Goal: Task Accomplishment & Management: Manage account settings

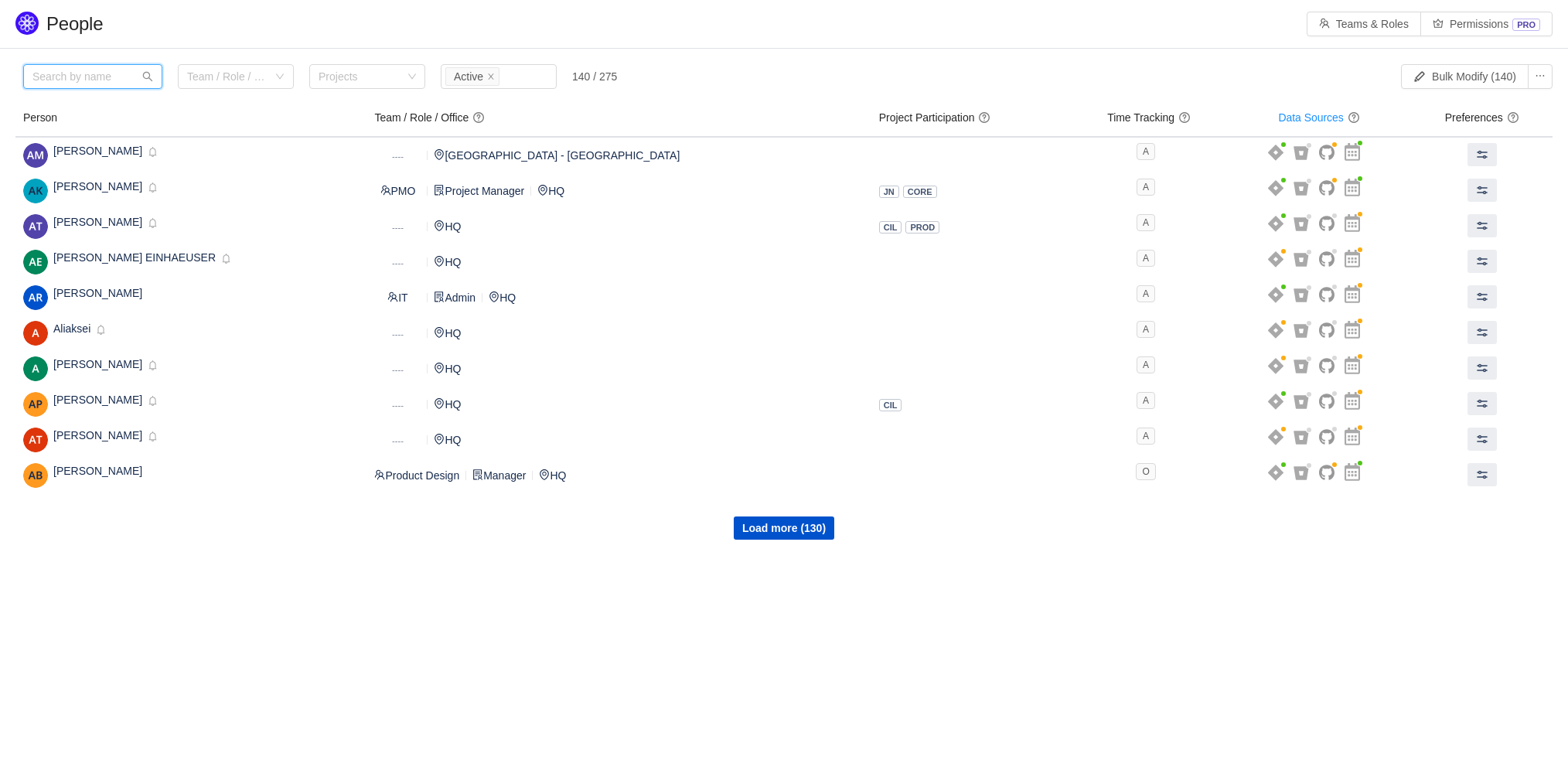
click at [76, 80] on input "text" at bounding box center [92, 76] width 139 height 25
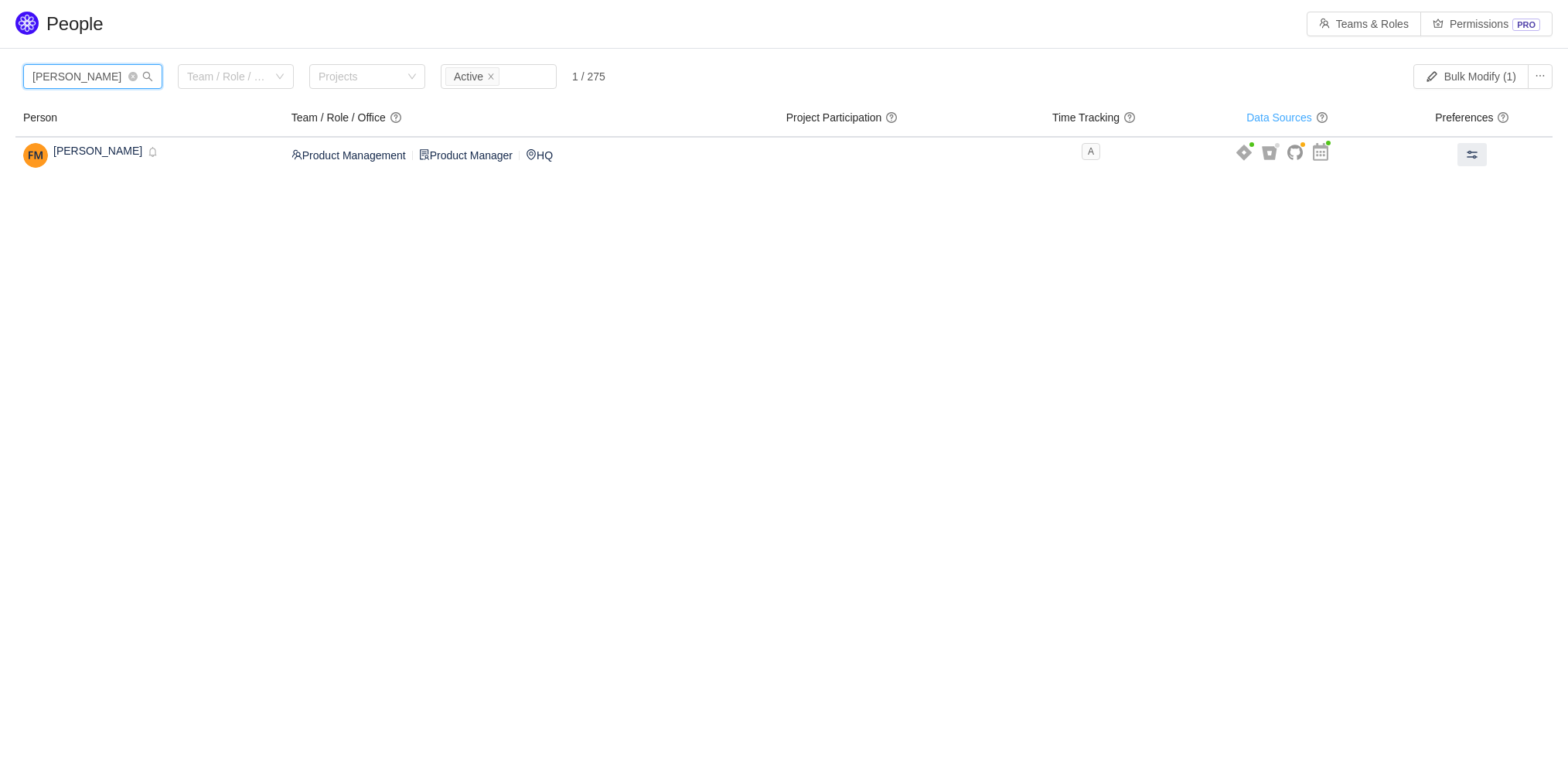
type input "[PERSON_NAME]"
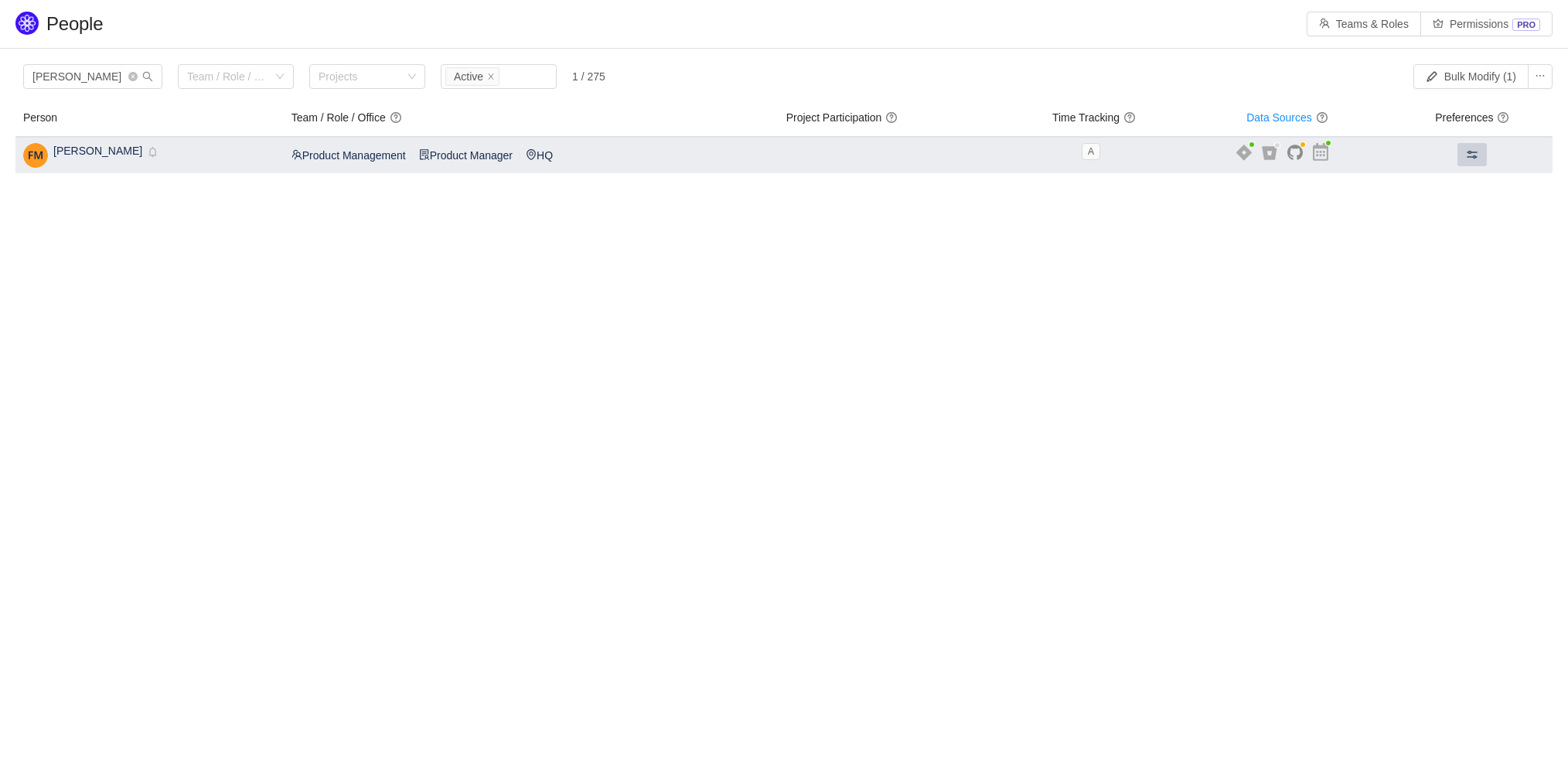
click at [1476, 156] on span at bounding box center [1472, 155] width 13 height 13
click at [1567, 156] on div "[PERSON_NAME] Settings Permissions Time tracking Define the time tracking strat…" at bounding box center [1568, 392] width 0 height 784
click at [1476, 156] on span at bounding box center [1472, 155] width 13 height 13
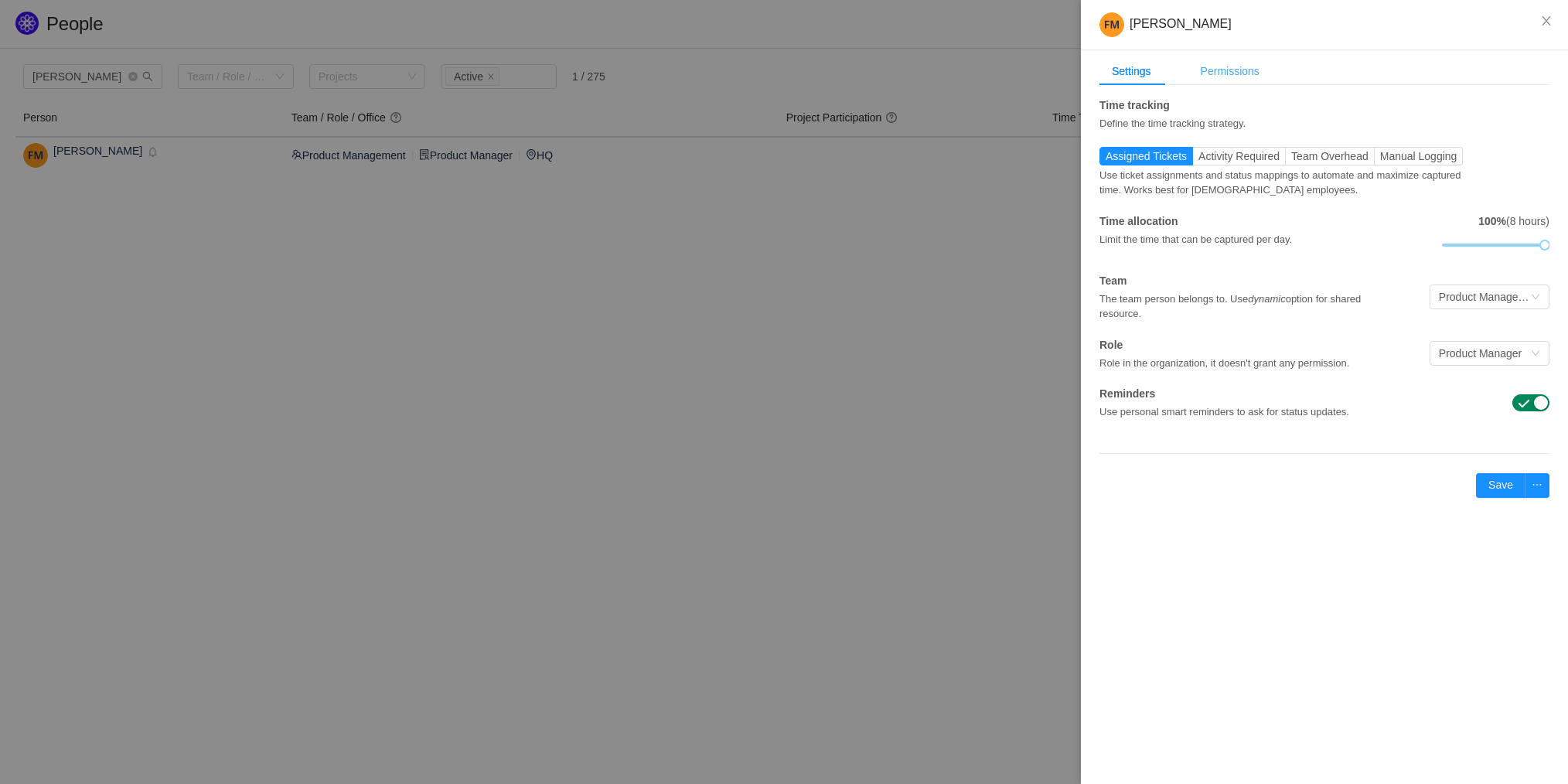
click at [1223, 73] on div "Permissions" at bounding box center [1229, 71] width 83 height 28
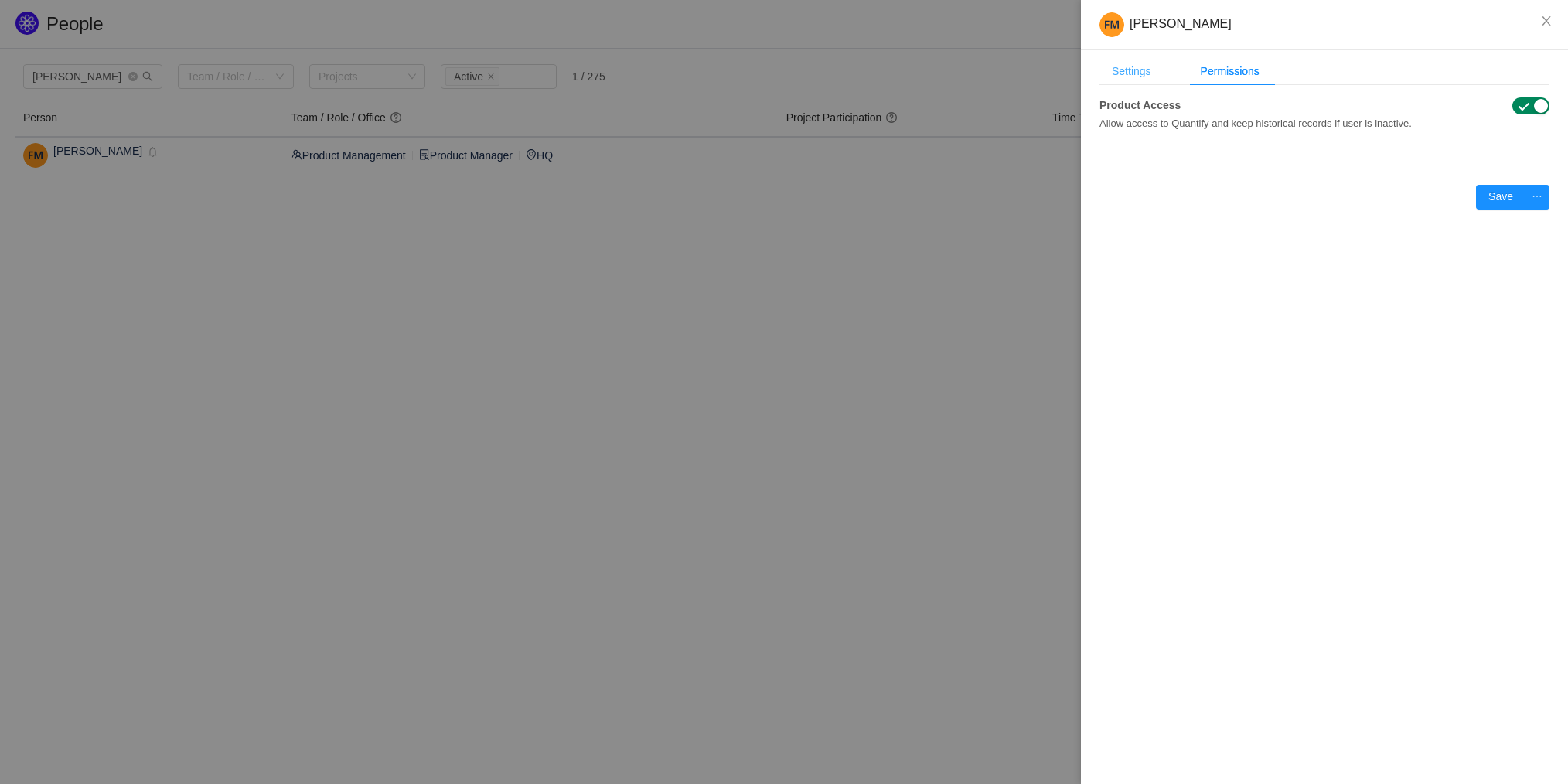
click at [1154, 69] on div "Settings" at bounding box center [1131, 71] width 64 height 28
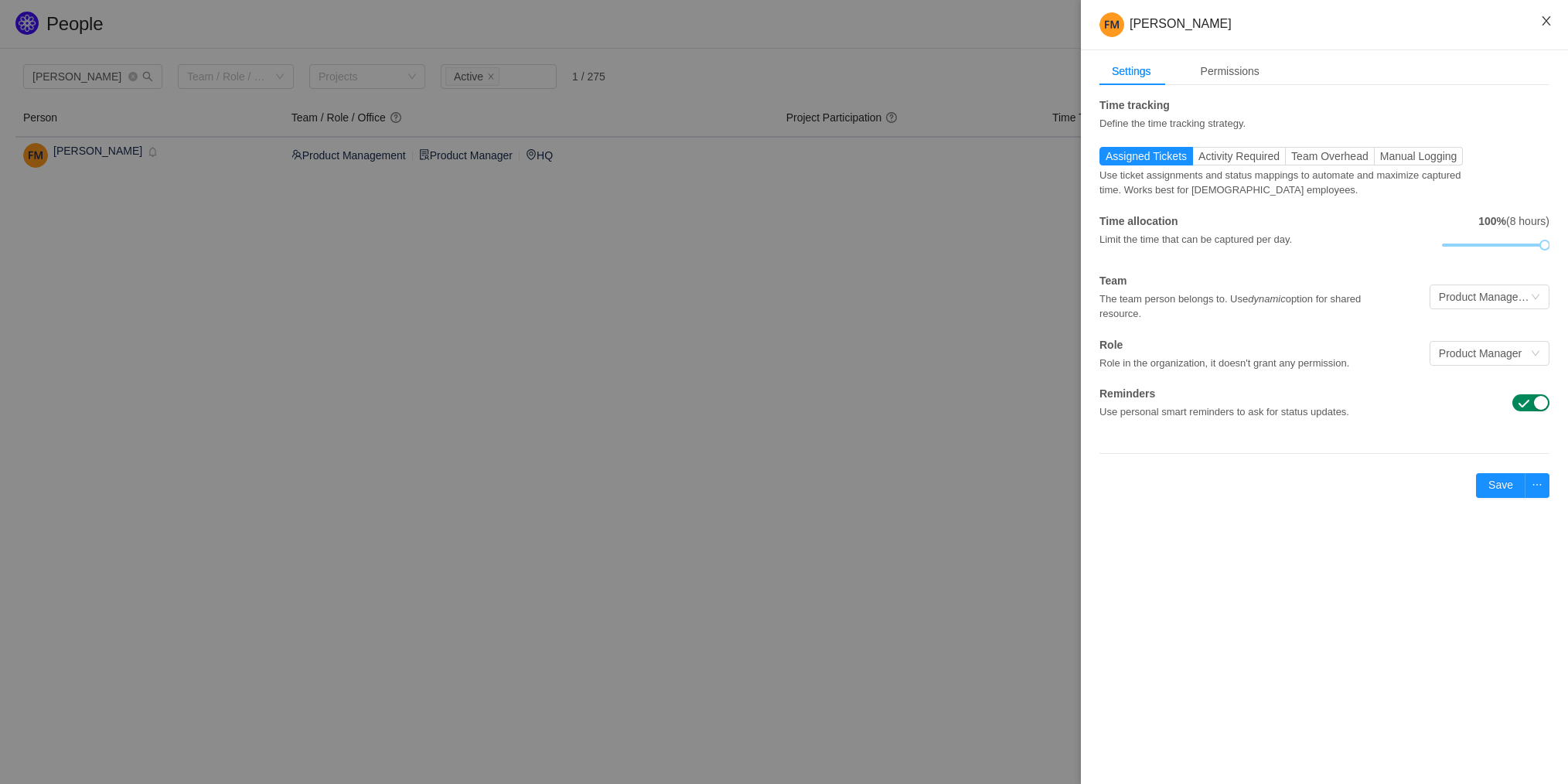
click at [1542, 17] on icon "icon: close" at bounding box center [1547, 21] width 13 height 13
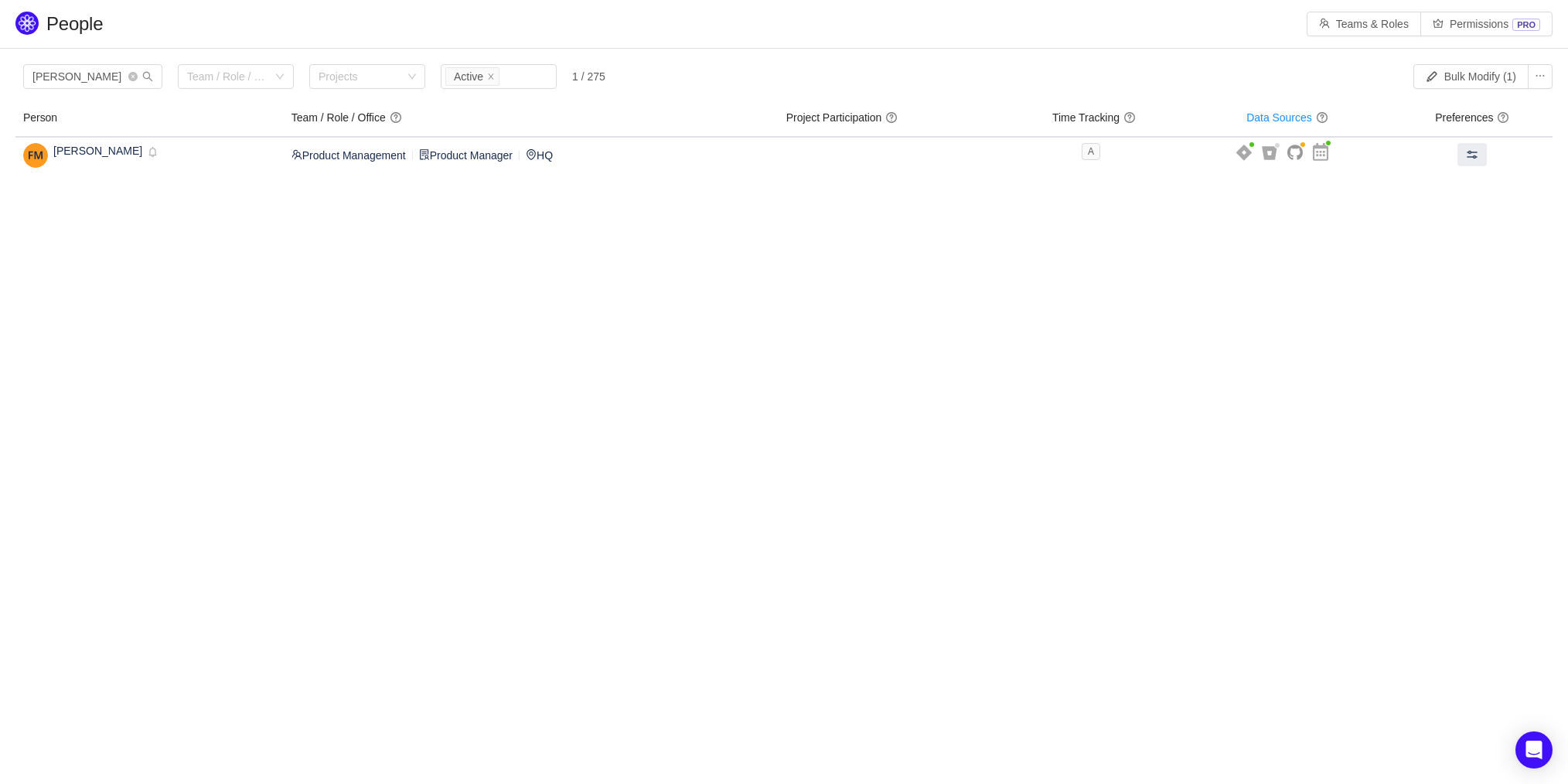
click at [321, 330] on body "People Teams & Roles Permissions PRO Please review the list of users with privi…" at bounding box center [784, 392] width 1568 height 784
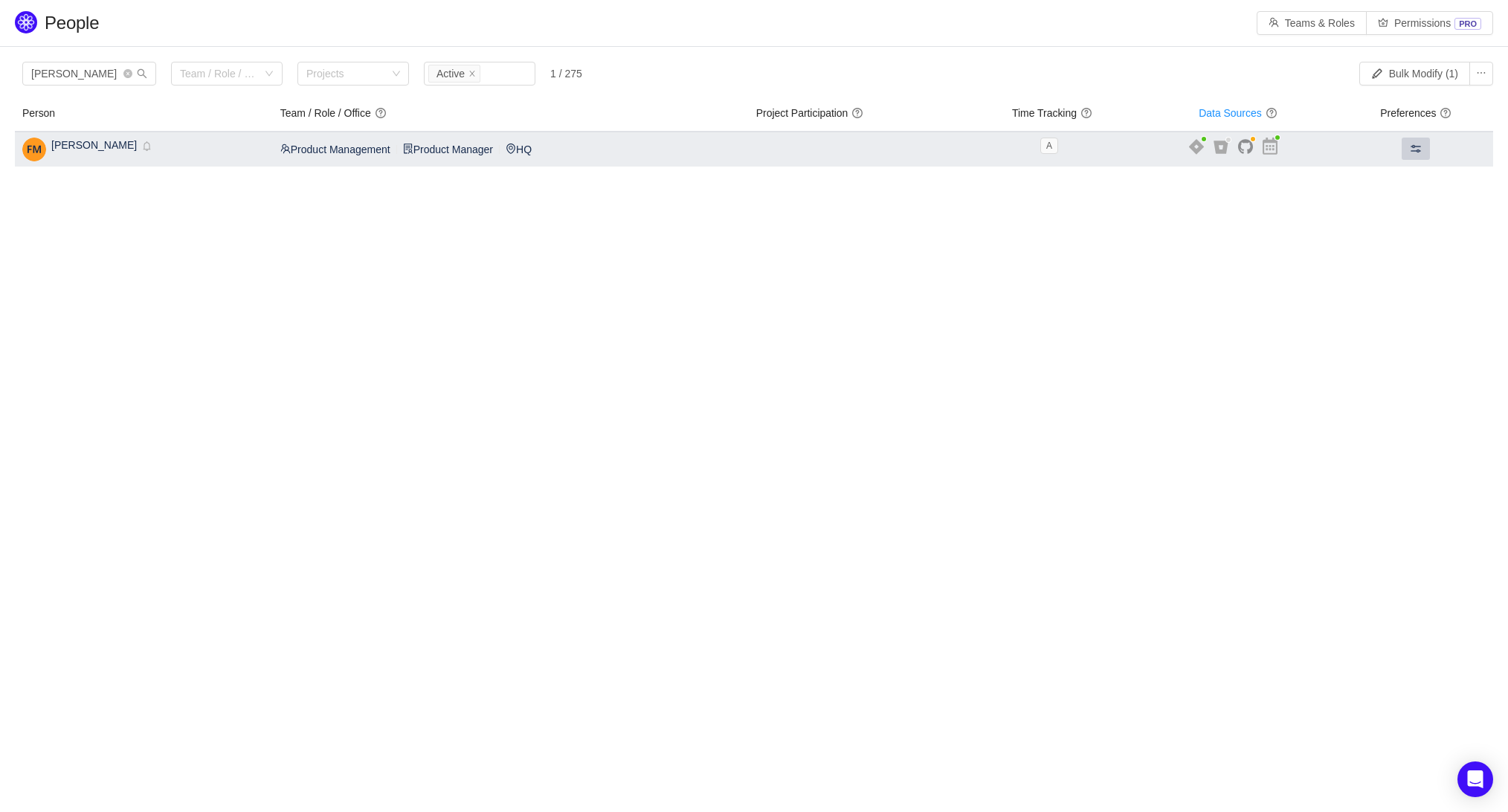
click at [1417, 153] on button at bounding box center [1416, 148] width 28 height 22
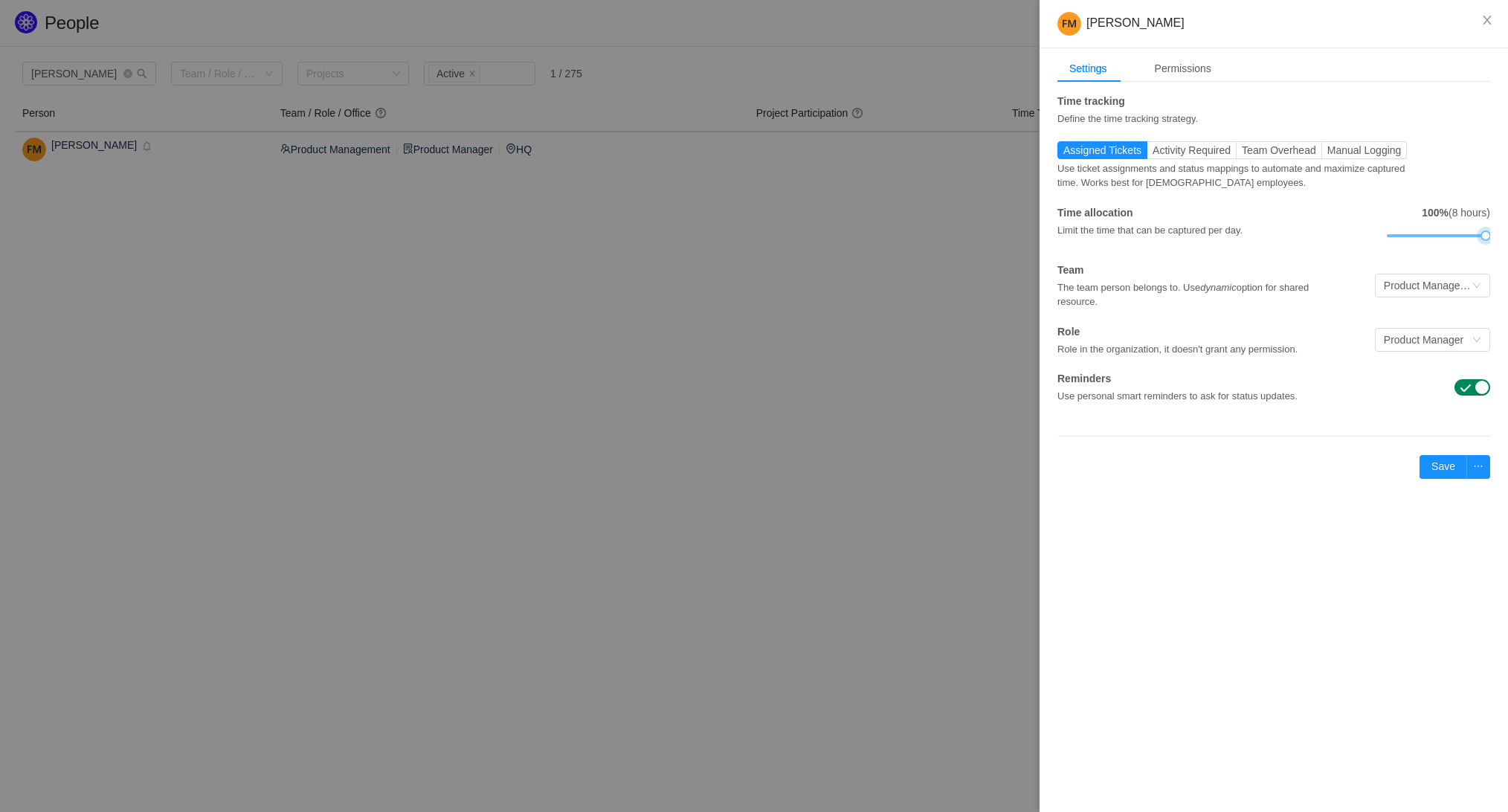
click at [1460, 235] on div at bounding box center [1436, 235] width 99 height 9
click at [1446, 235] on div at bounding box center [1436, 235] width 99 height 9
click at [1446, 235] on div at bounding box center [1444, 235] width 11 height 11
click at [1448, 235] on div at bounding box center [1444, 235] width 11 height 11
click at [1419, 213] on strong "60%" at bounding box center [1430, 212] width 21 height 12
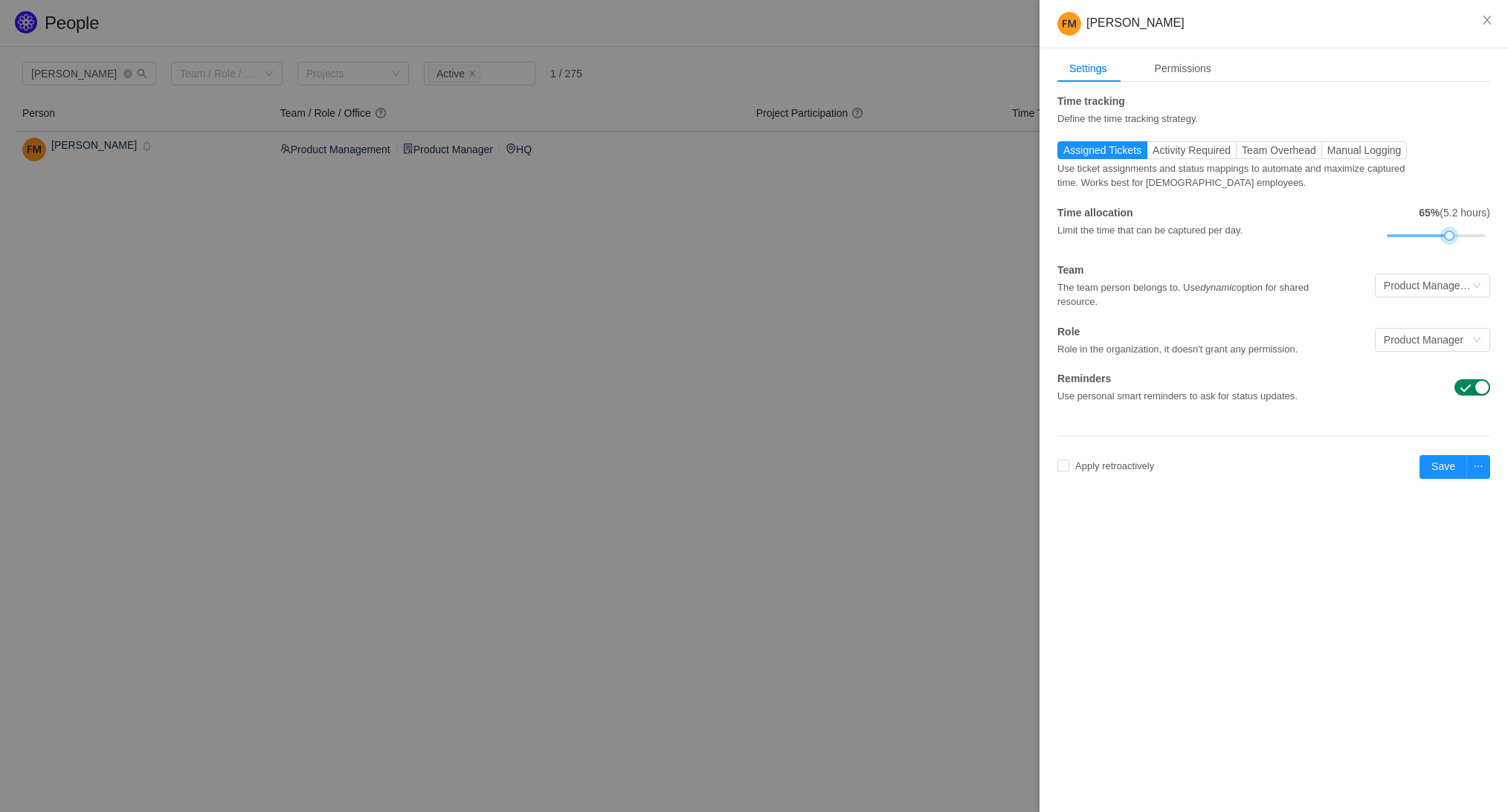
click at [1448, 234] on div at bounding box center [1449, 235] width 11 height 11
click at [1201, 159] on div "Use ticket assignments and status mappings to automate and maximize captured ti…" at bounding box center [1237, 175] width 361 height 32
click at [1192, 150] on span "Activity Required" at bounding box center [1191, 150] width 78 height 12
click at [1152, 154] on input "Activity Required" at bounding box center [1152, 154] width 0 height 0
click at [1074, 465] on span "Apply retroactively" at bounding box center [1115, 465] width 90 height 11
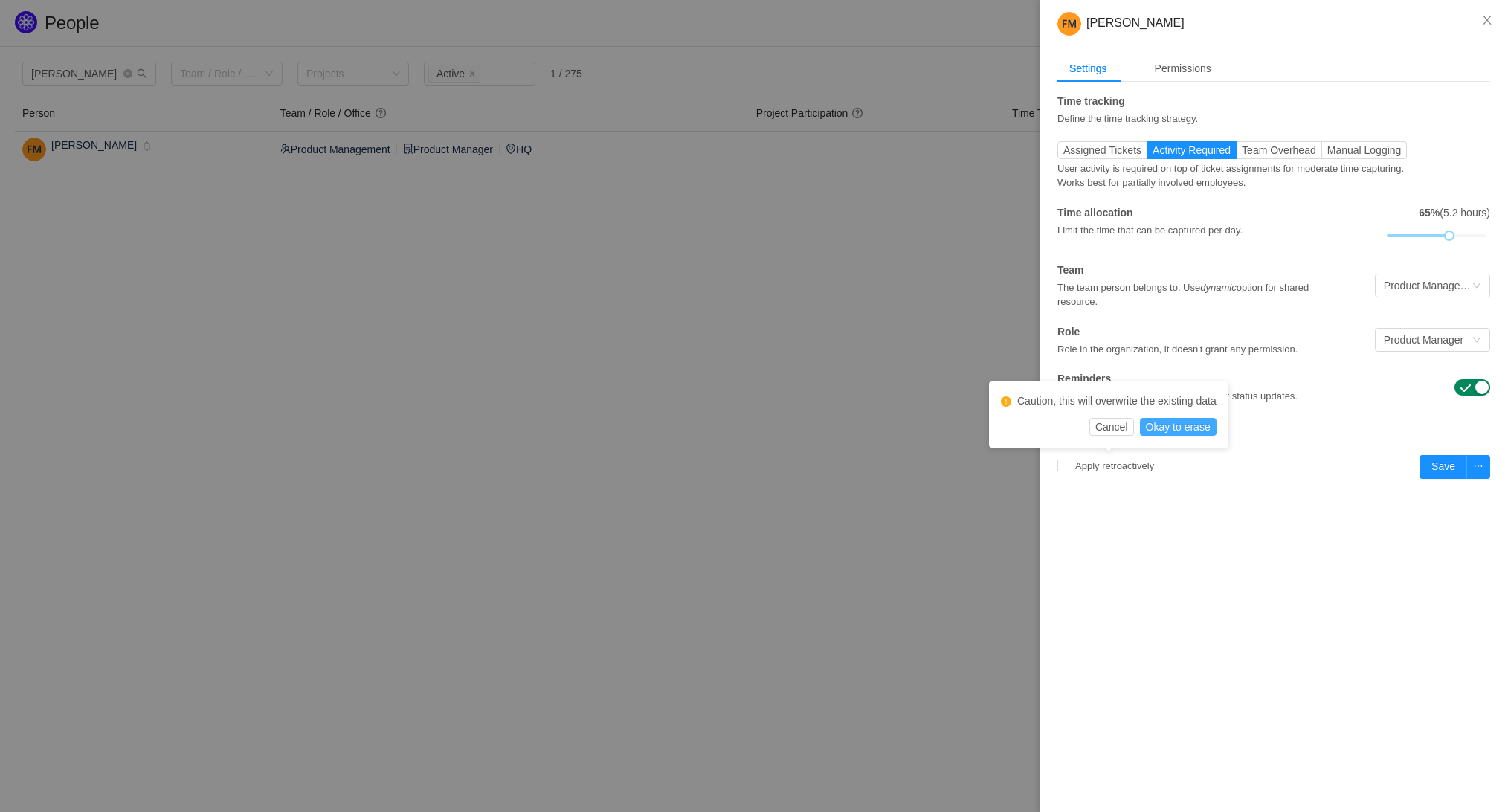
click at [1169, 420] on button "Okay to erase" at bounding box center [1178, 427] width 76 height 18
checkbox input "true"
click at [1229, 468] on icon "icon: calendar" at bounding box center [1223, 467] width 10 height 10
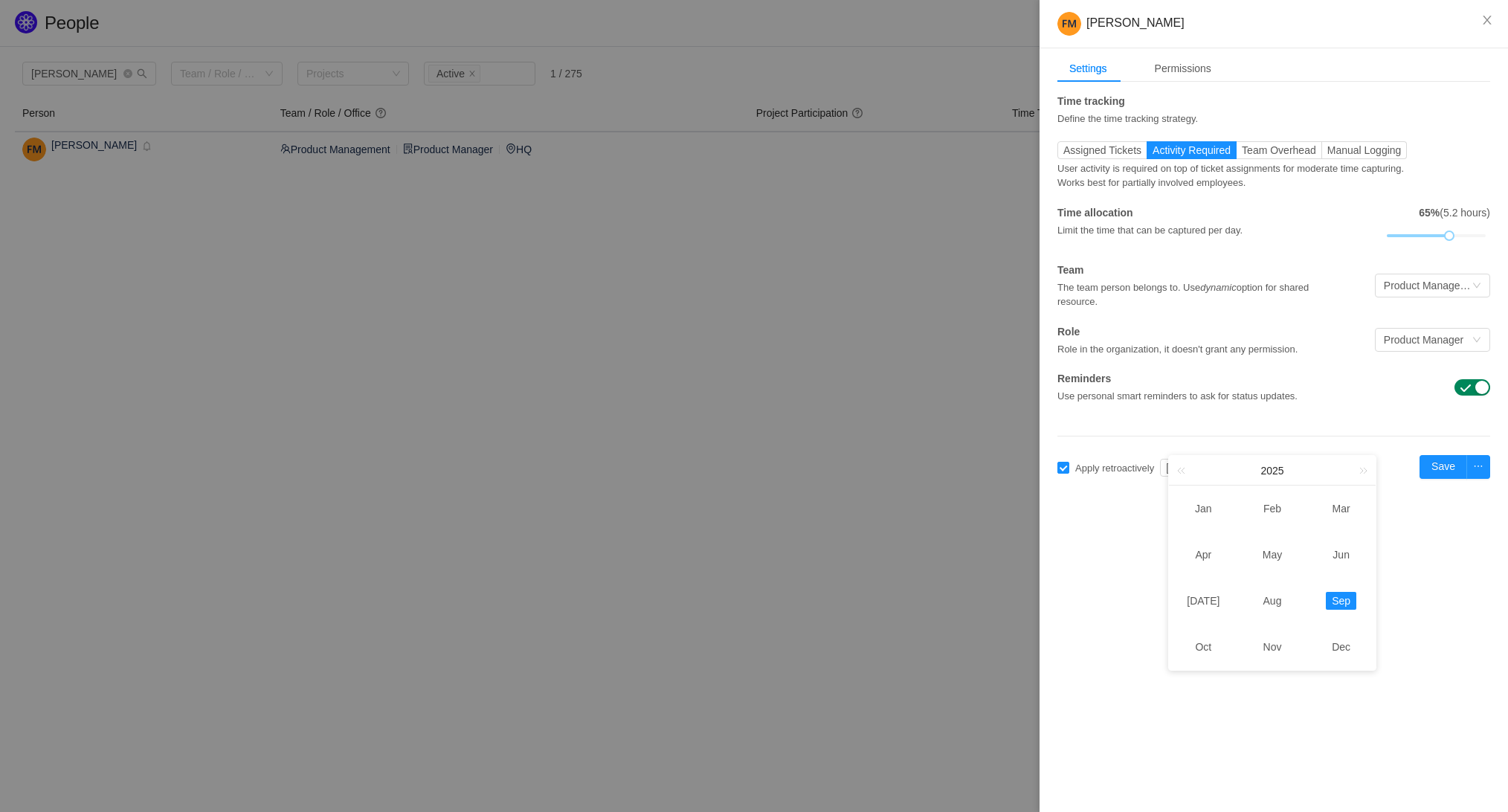
click at [1433, 567] on div "Floriane Miletic Settings Permissions Time tracking Define the time tracking st…" at bounding box center [1274, 406] width 468 height 812
click at [1438, 463] on button "Save" at bounding box center [1443, 466] width 47 height 24
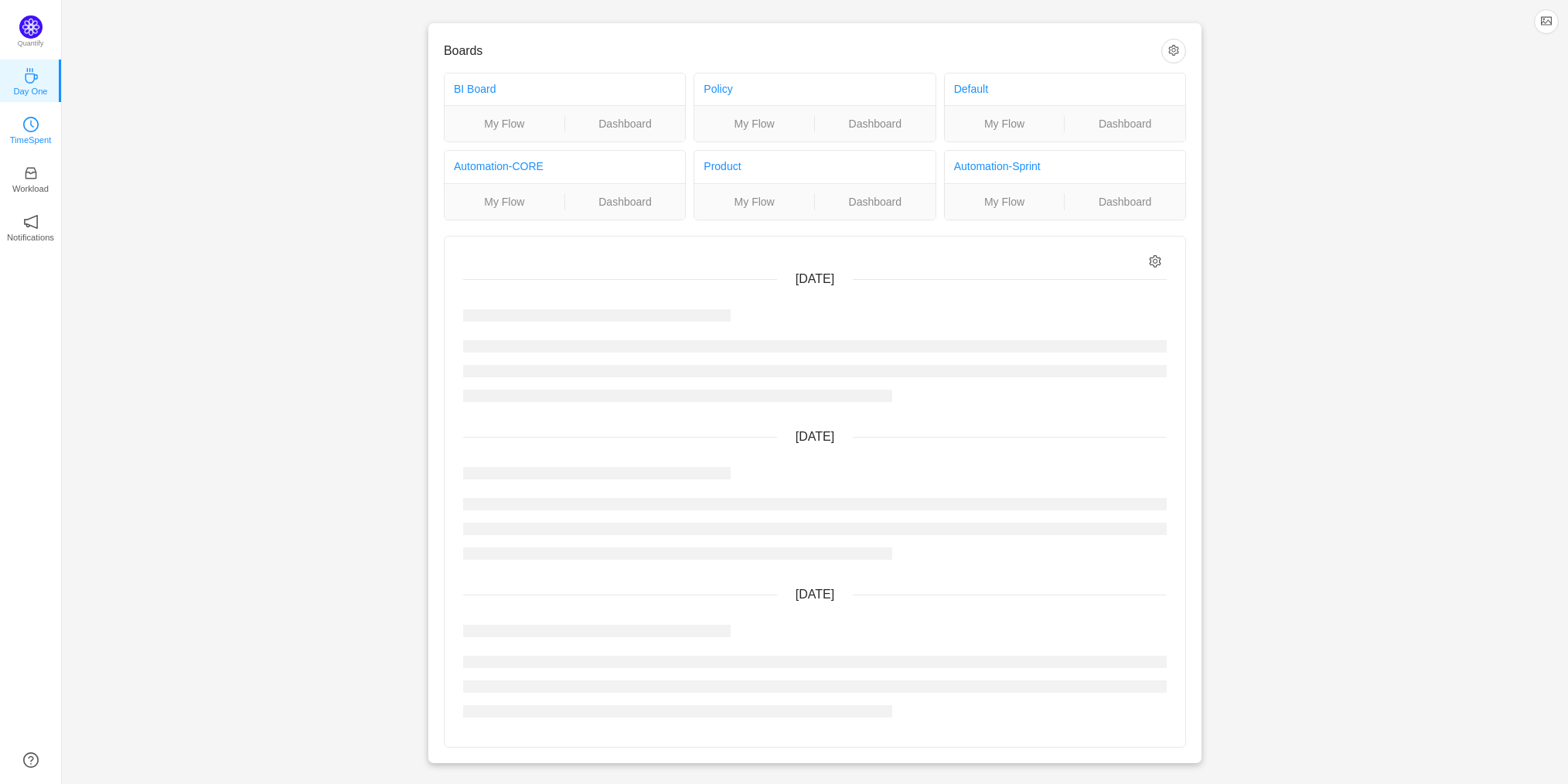
click at [26, 134] on p "TimeSpent" at bounding box center [31, 140] width 42 height 14
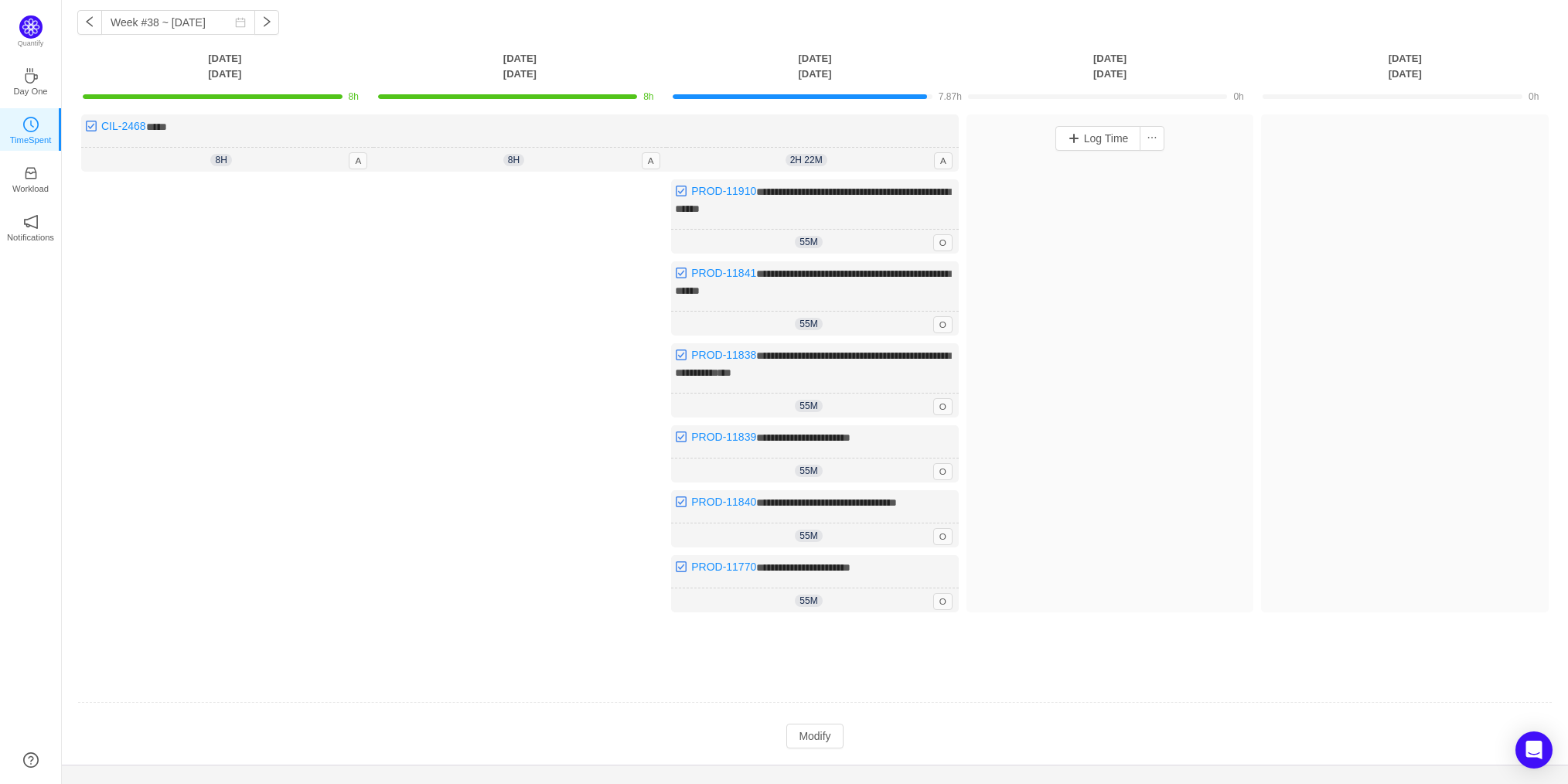
scroll to position [65, 0]
click at [91, 24] on button "button" at bounding box center [89, 20] width 25 height 25
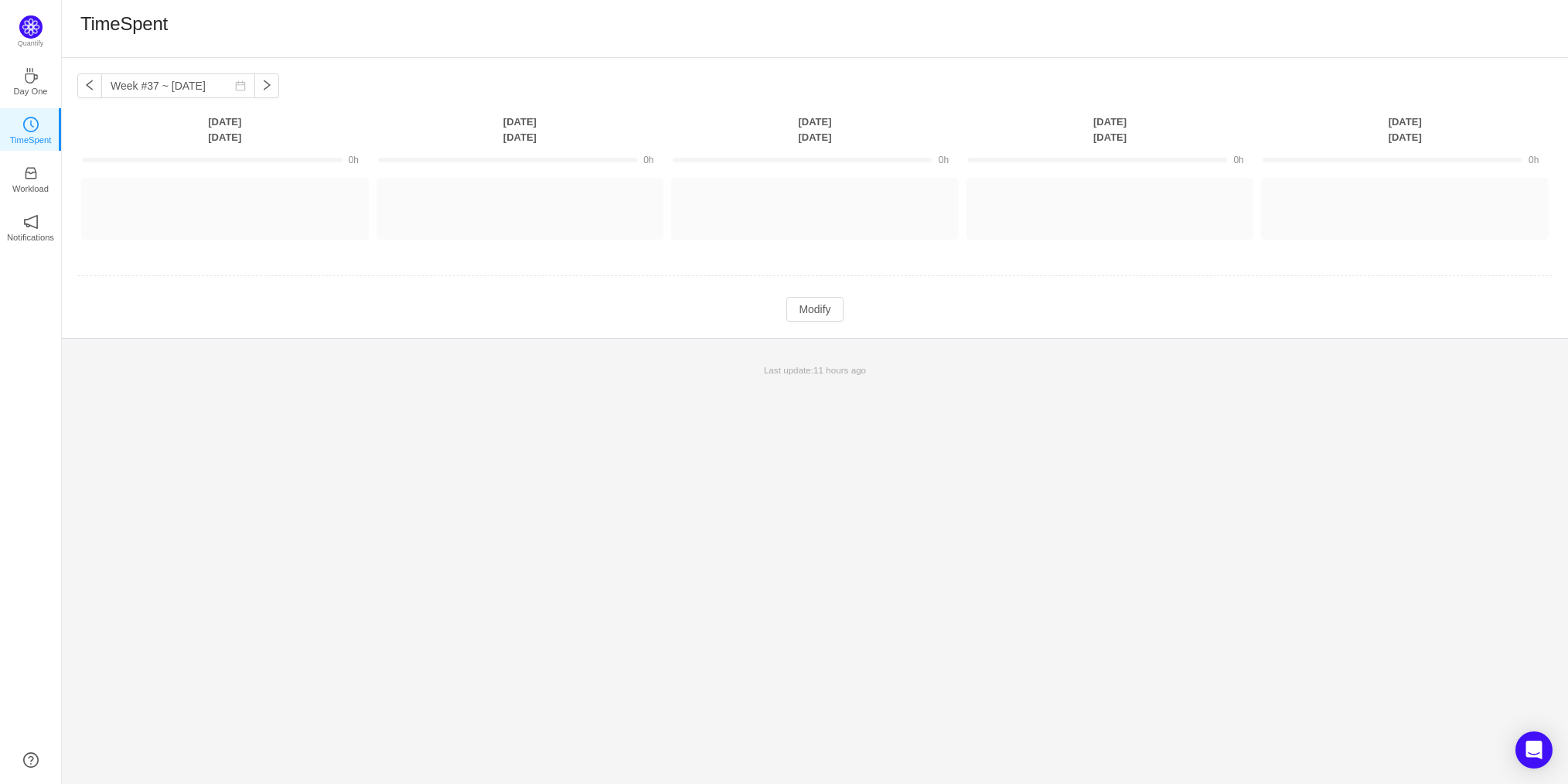
click at [91, 24] on h1 "TimeSpent" at bounding box center [124, 24] width 88 height 23
click at [89, 81] on button "button" at bounding box center [89, 85] width 25 height 25
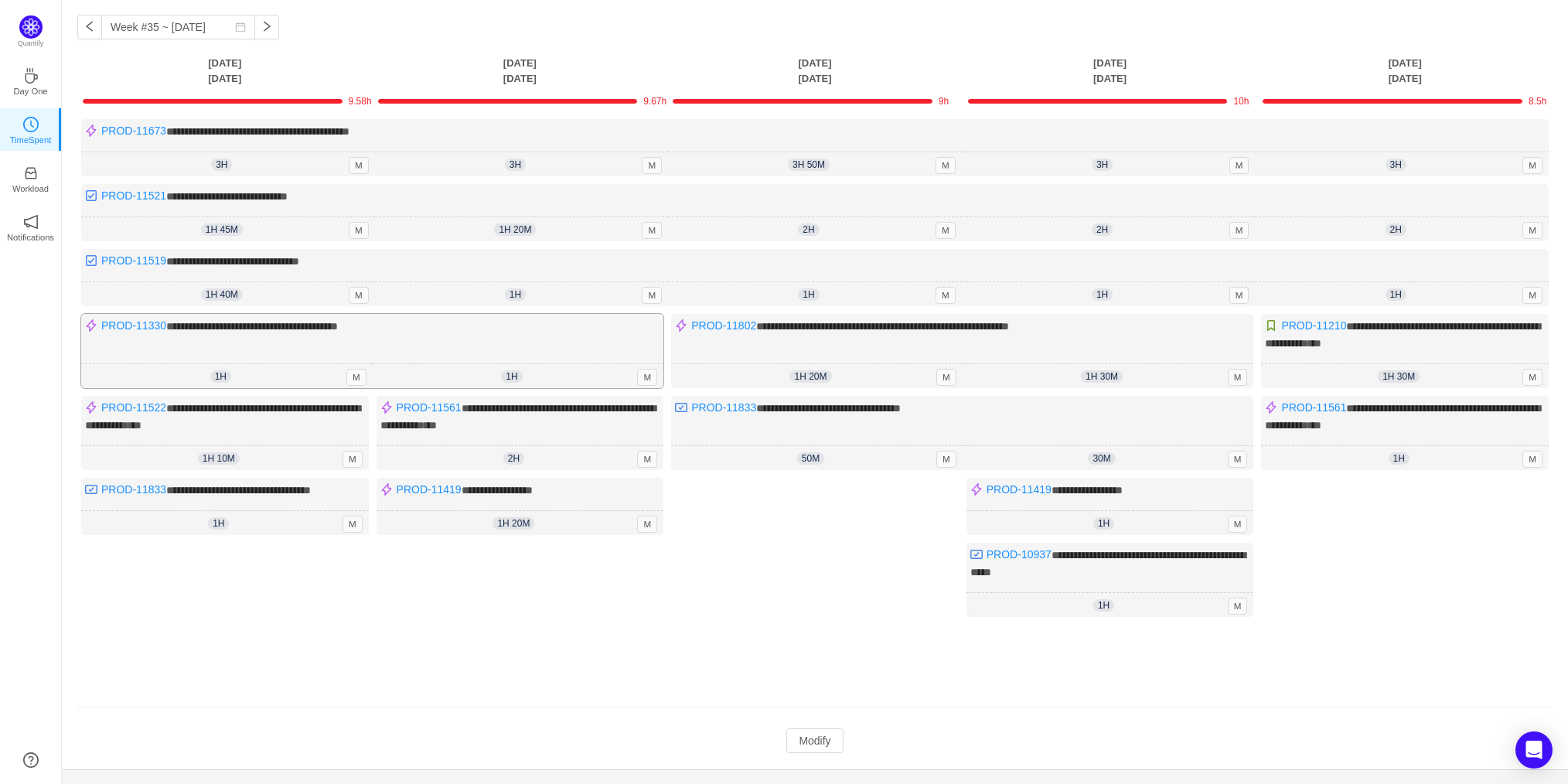
scroll to position [52, 0]
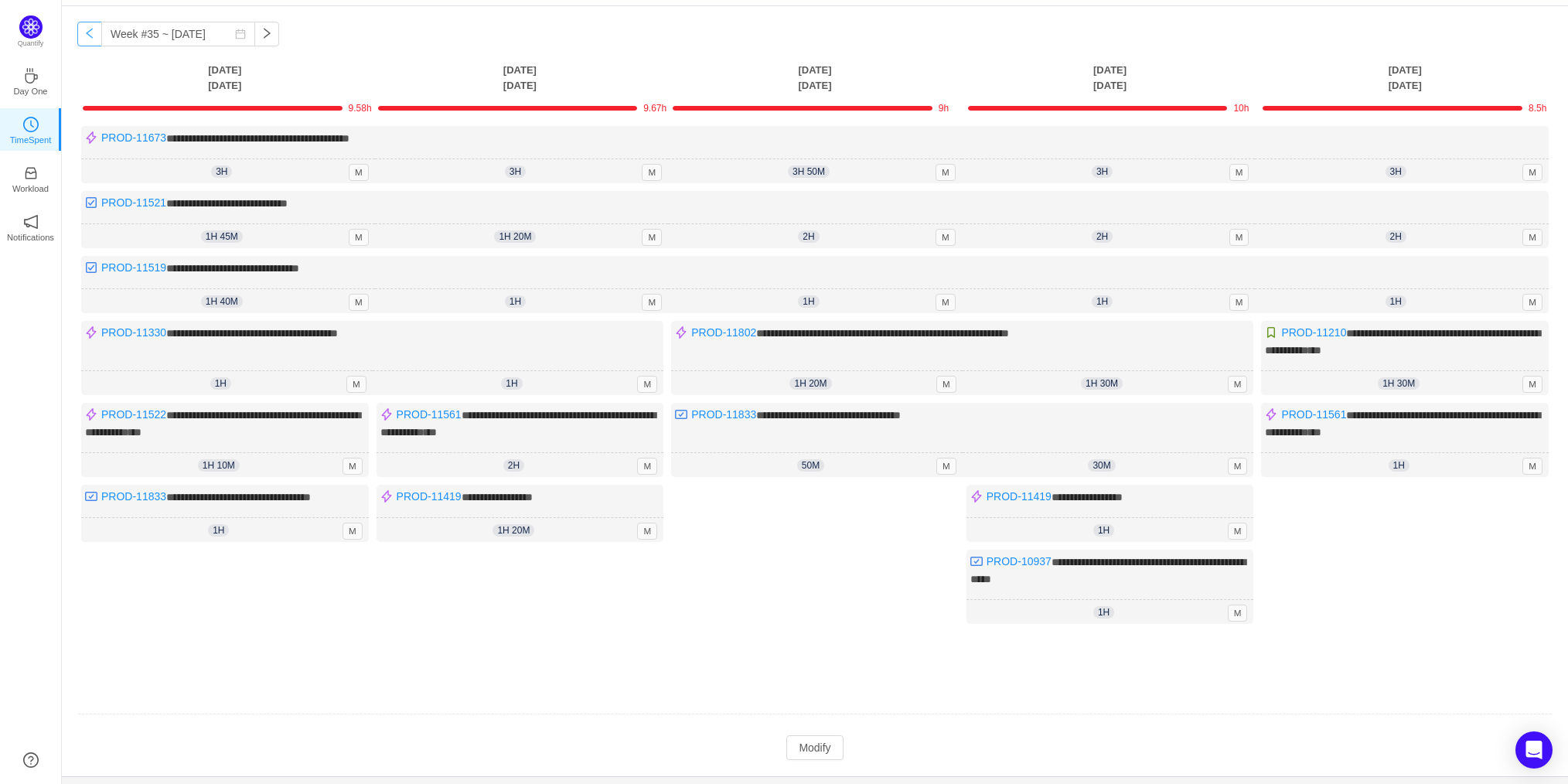
click at [92, 35] on button "button" at bounding box center [89, 34] width 25 height 25
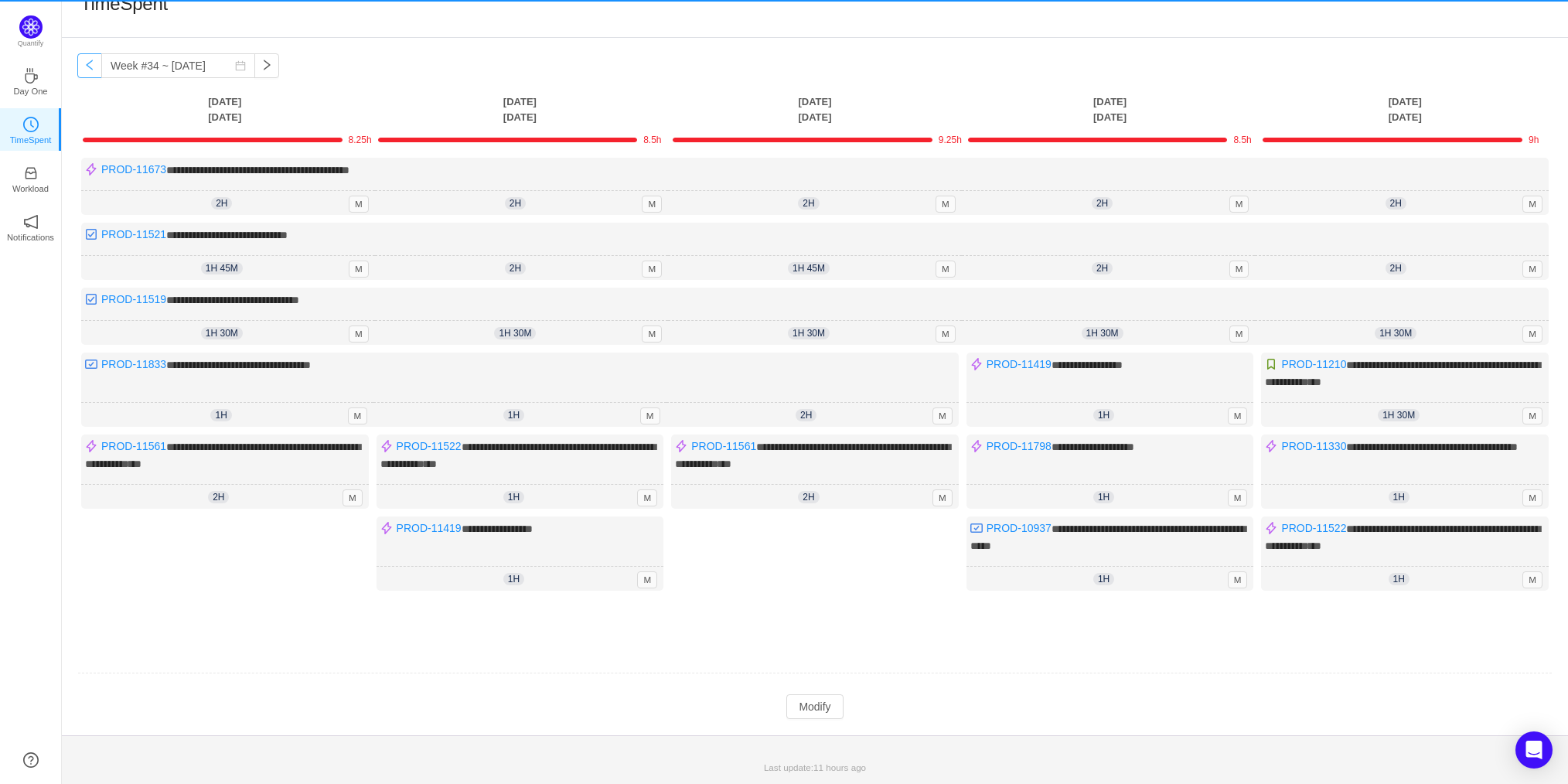
scroll to position [12, 0]
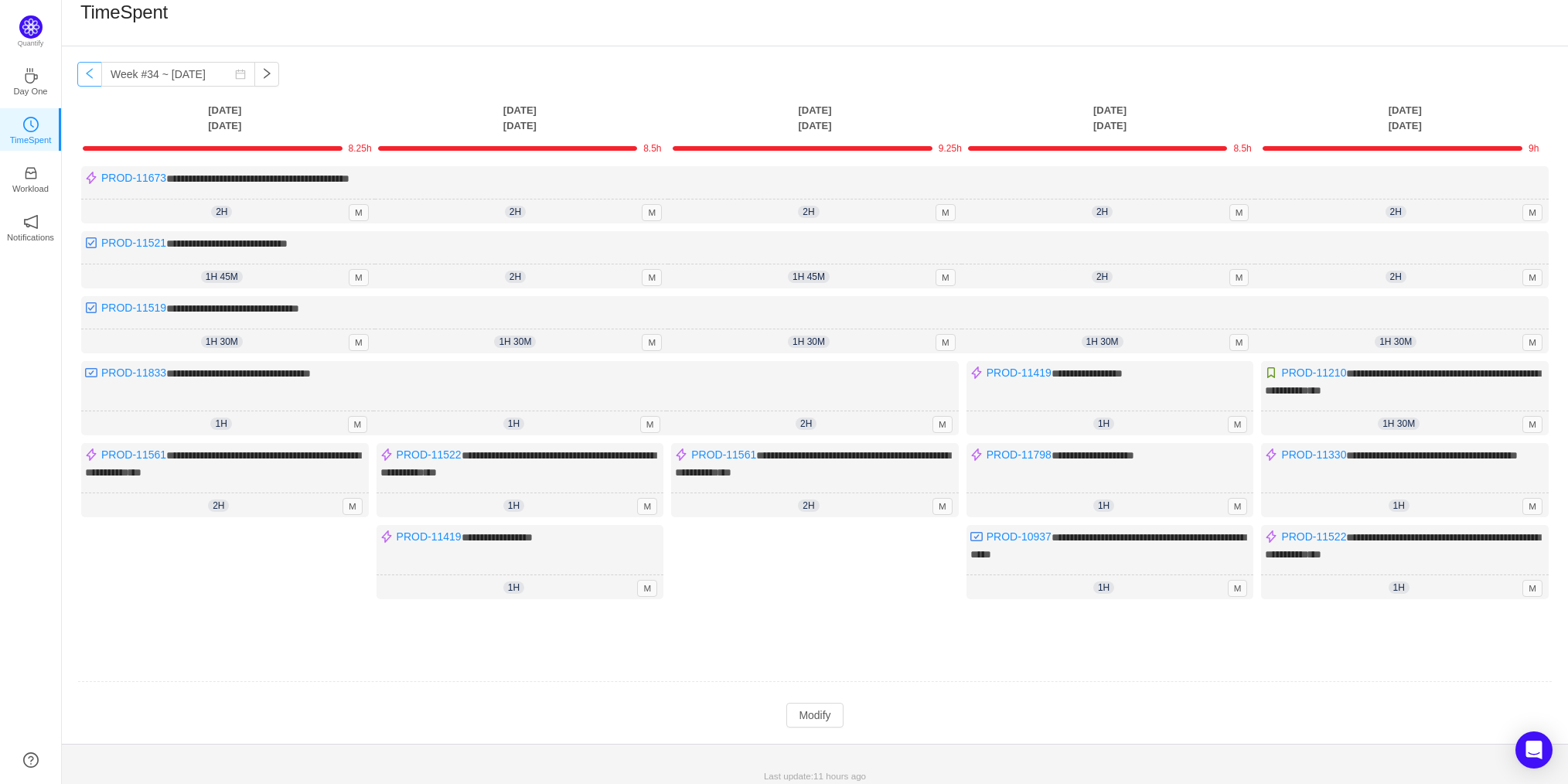
click at [92, 68] on button "button" at bounding box center [89, 74] width 25 height 25
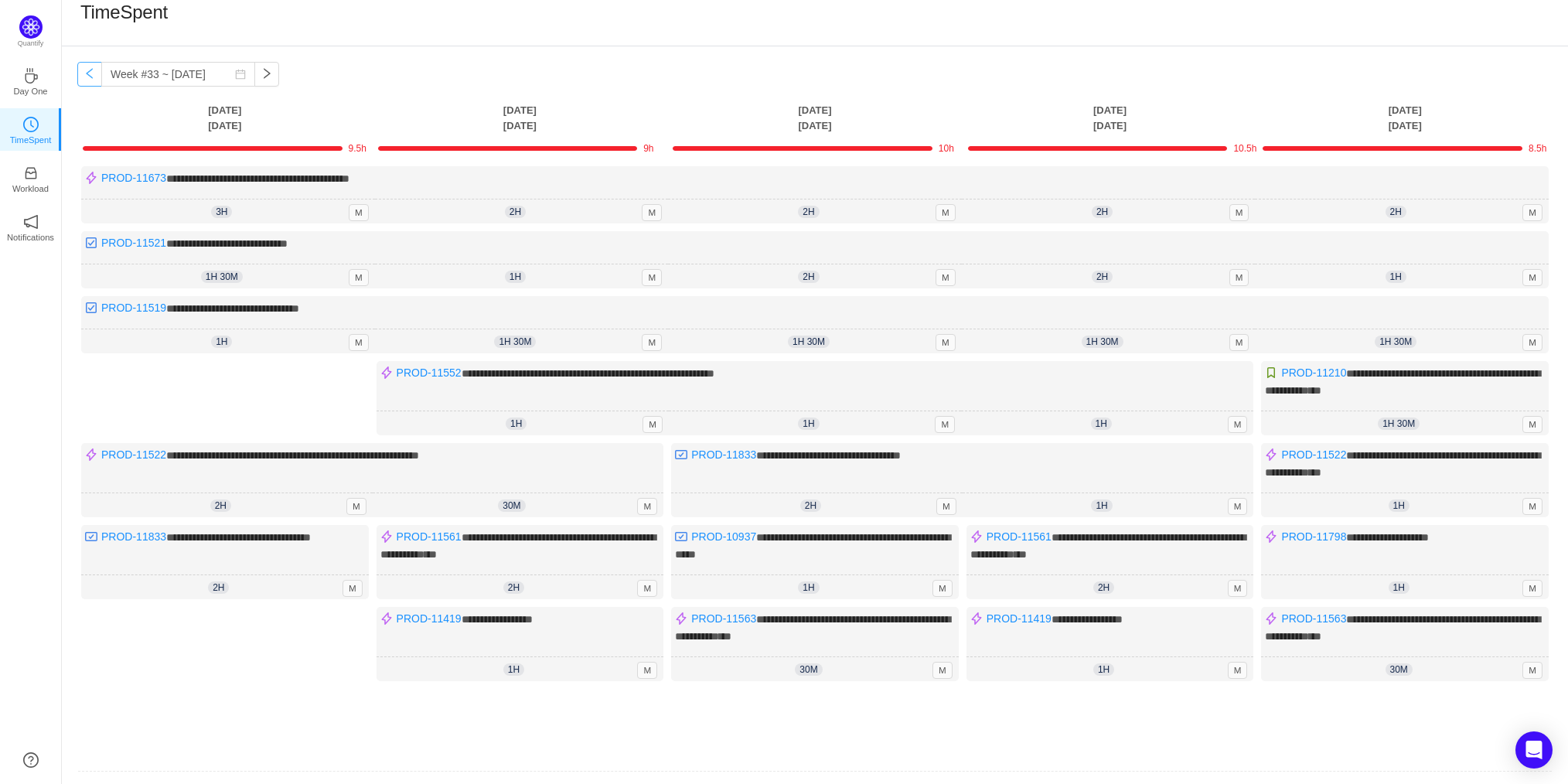
click at [92, 68] on button "button" at bounding box center [89, 74] width 25 height 25
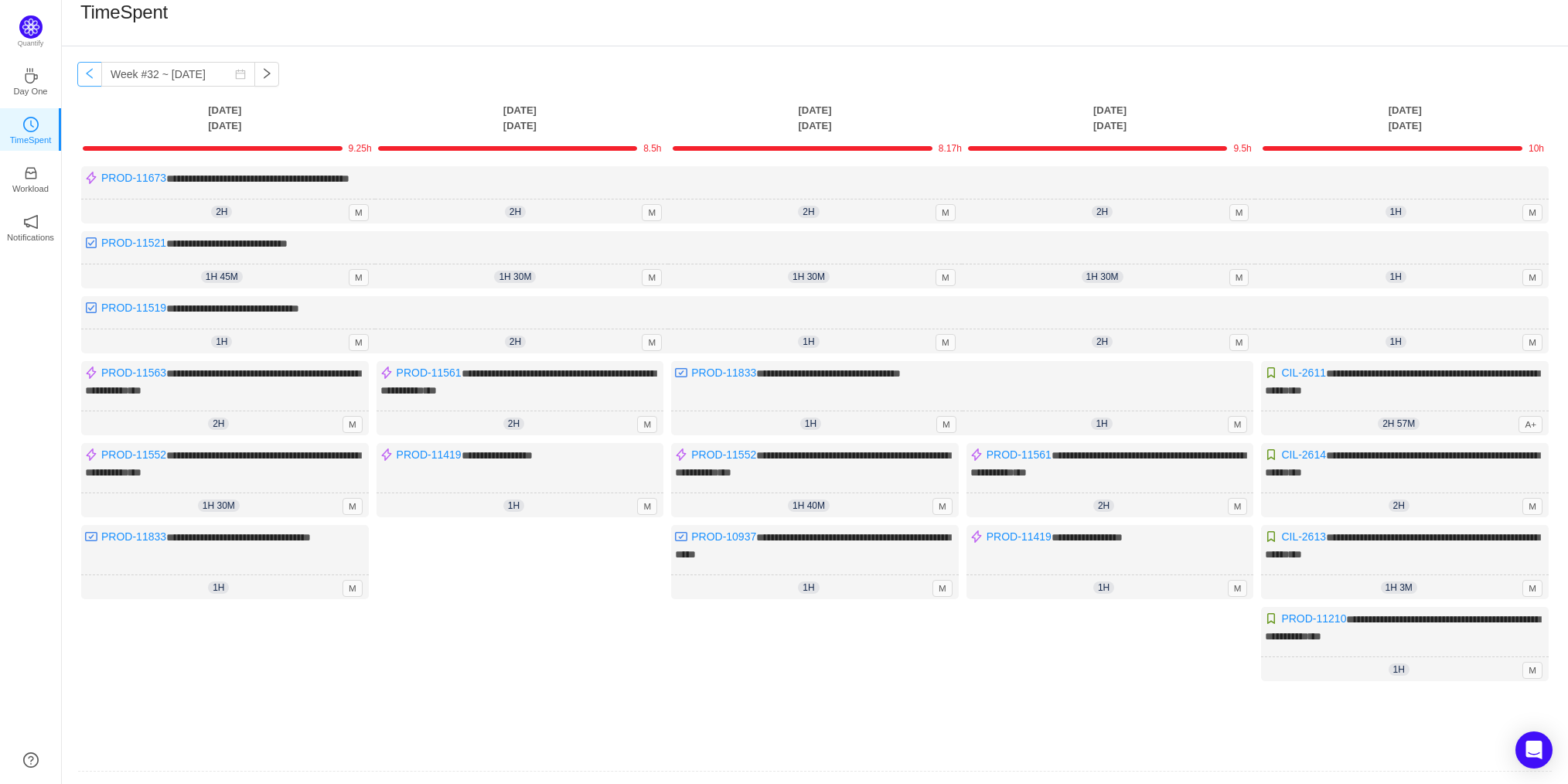
click at [92, 68] on button "button" at bounding box center [89, 74] width 25 height 25
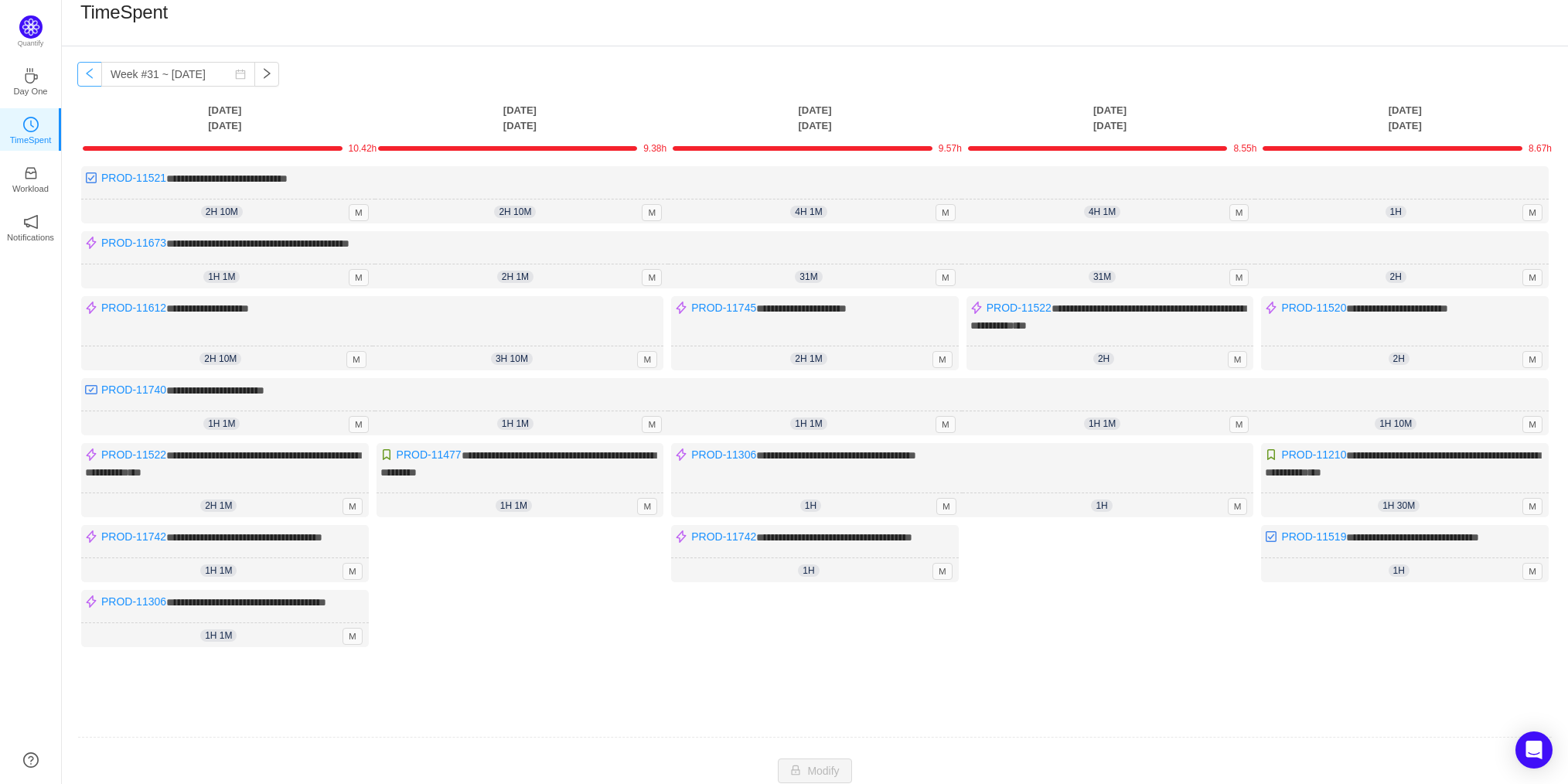
click at [92, 68] on button "button" at bounding box center [89, 74] width 25 height 25
type input "Week #30 ~ [DATE]"
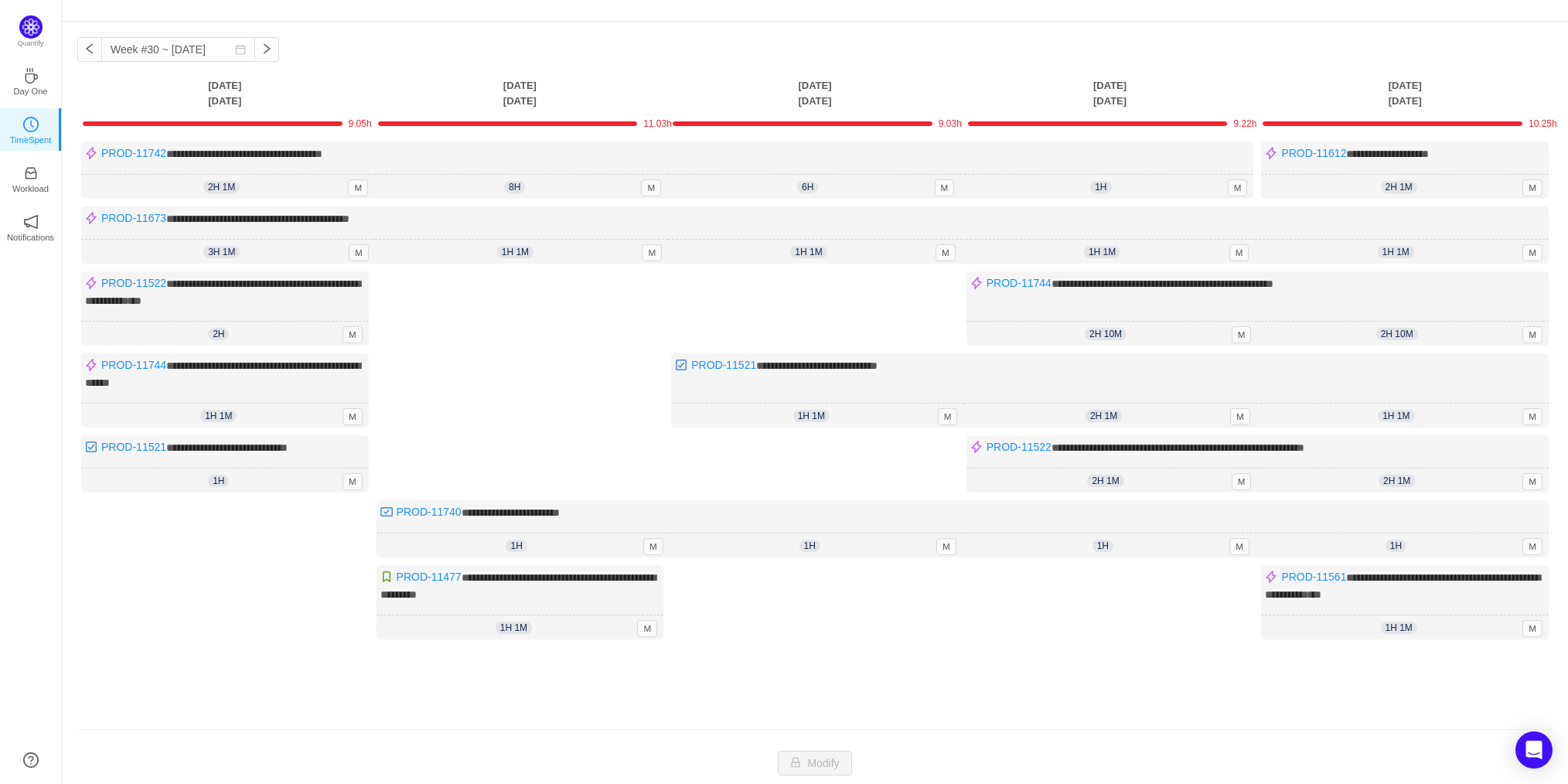
scroll to position [0, 0]
